Goal: Navigation & Orientation: Find specific page/section

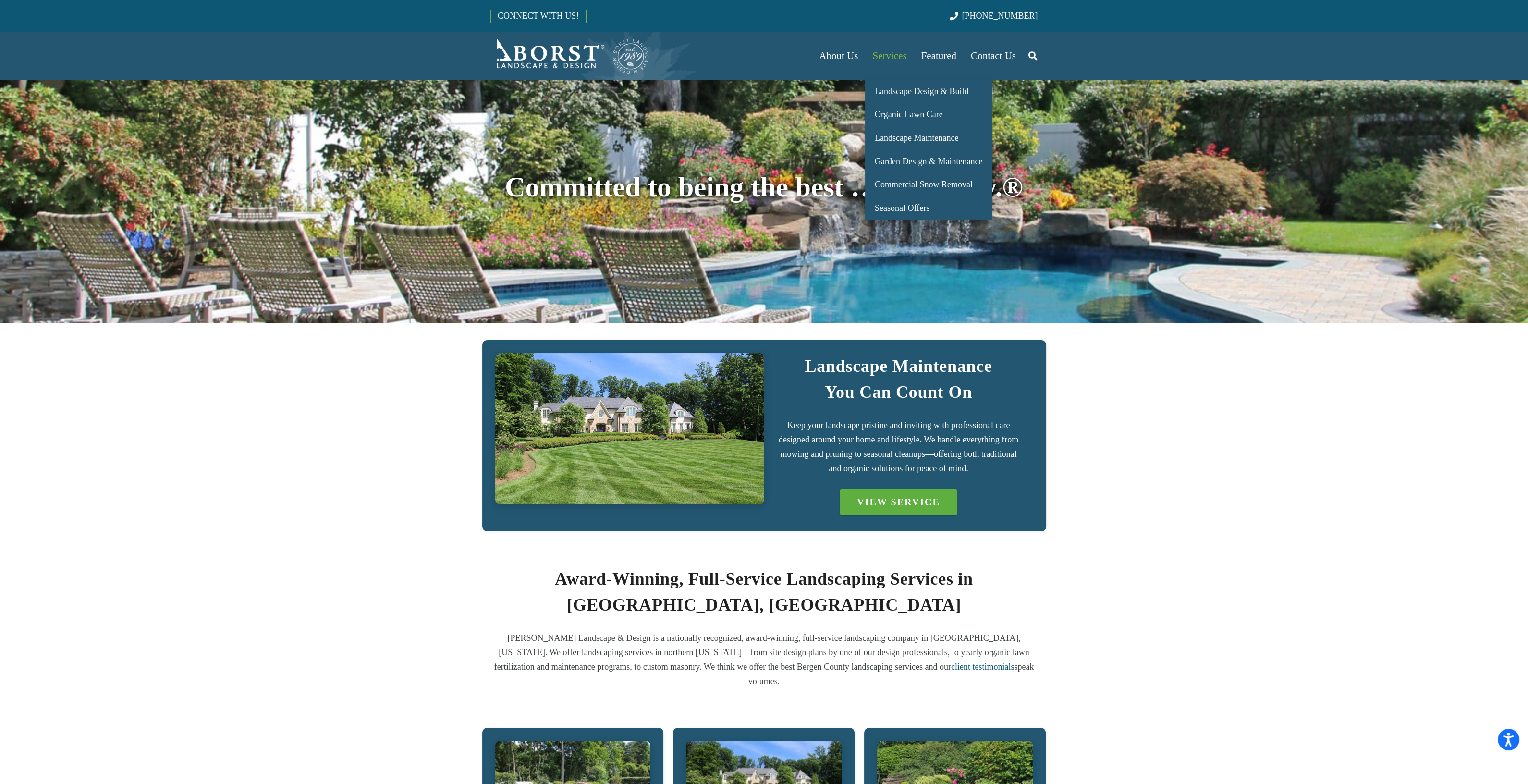
click at [910, 56] on link "Services" at bounding box center [889, 56] width 48 height 48
click at [887, 163] on span "Garden Design & Maintenance" at bounding box center [929, 162] width 108 height 10
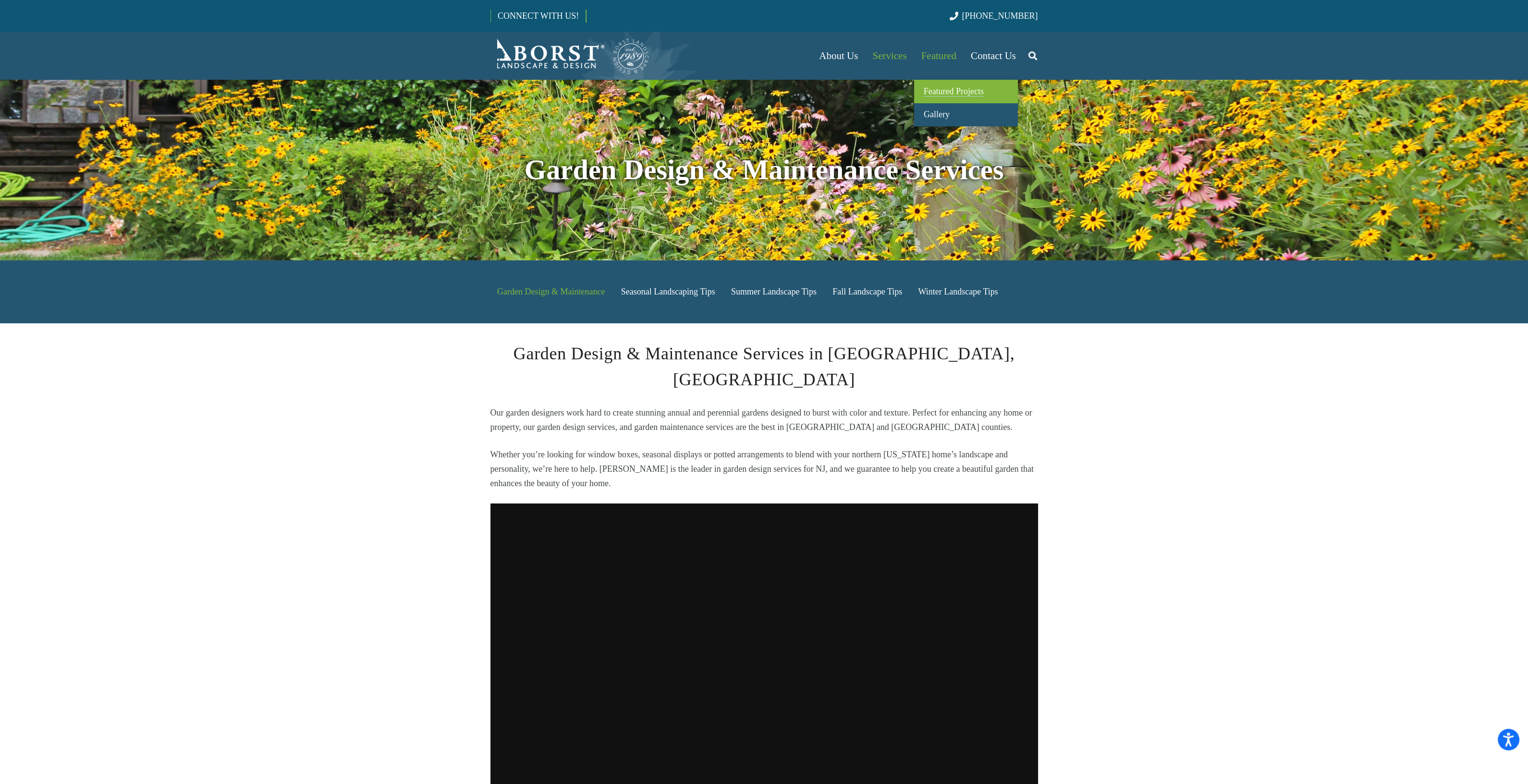
click at [945, 97] on link "Featured Projects" at bounding box center [966, 91] width 104 height 23
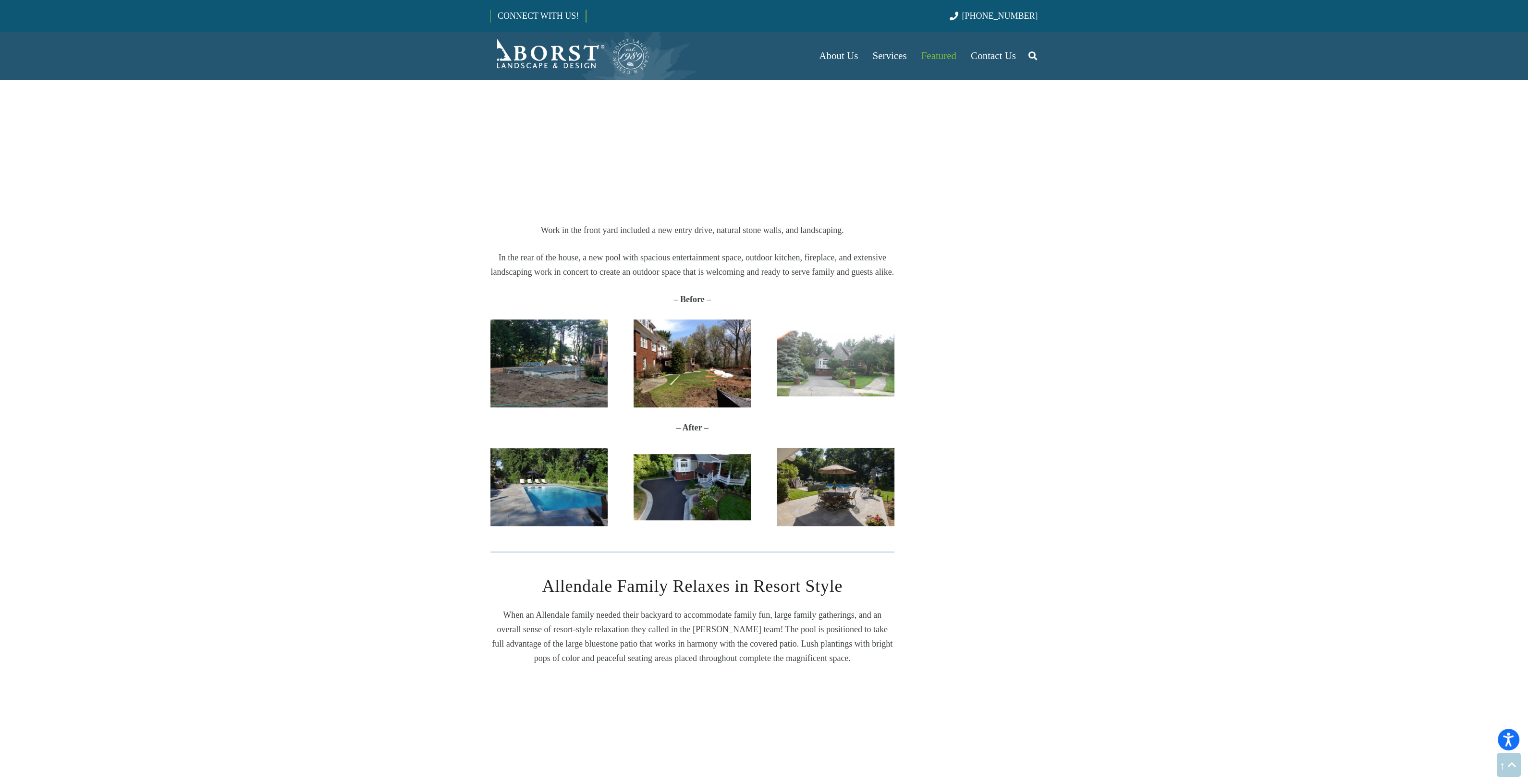
scroll to position [1680, 0]
